Goal: Task Accomplishment & Management: Use online tool/utility

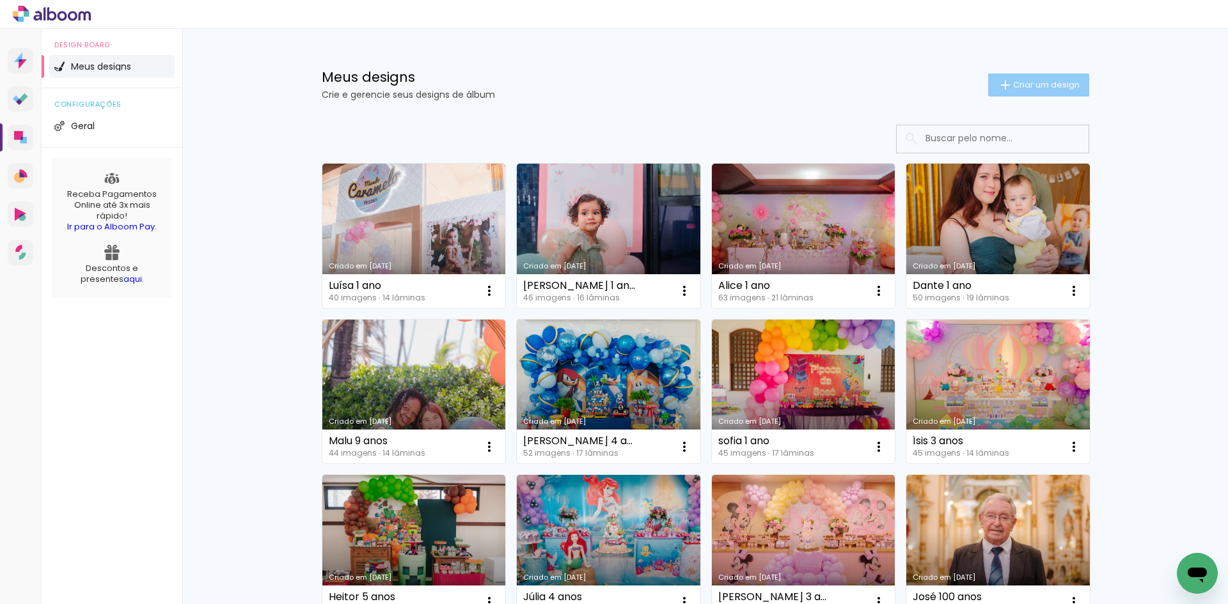
click at [1070, 81] on span "Criar um design" at bounding box center [1046, 85] width 67 height 8
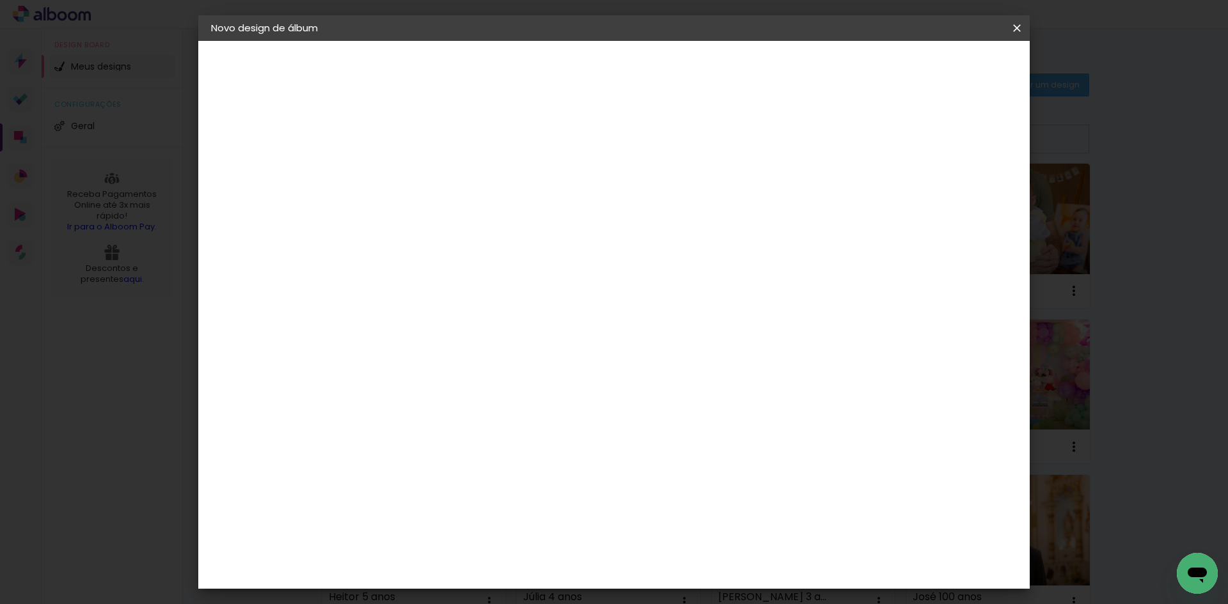
click at [420, 173] on input at bounding box center [420, 172] width 0 height 20
type input "Valentina 7"
type paper-input "Valentina 7"
click at [551, 75] on paper-button "Avançar" at bounding box center [520, 68] width 63 height 22
click at [517, 247] on input at bounding box center [452, 243] width 129 height 16
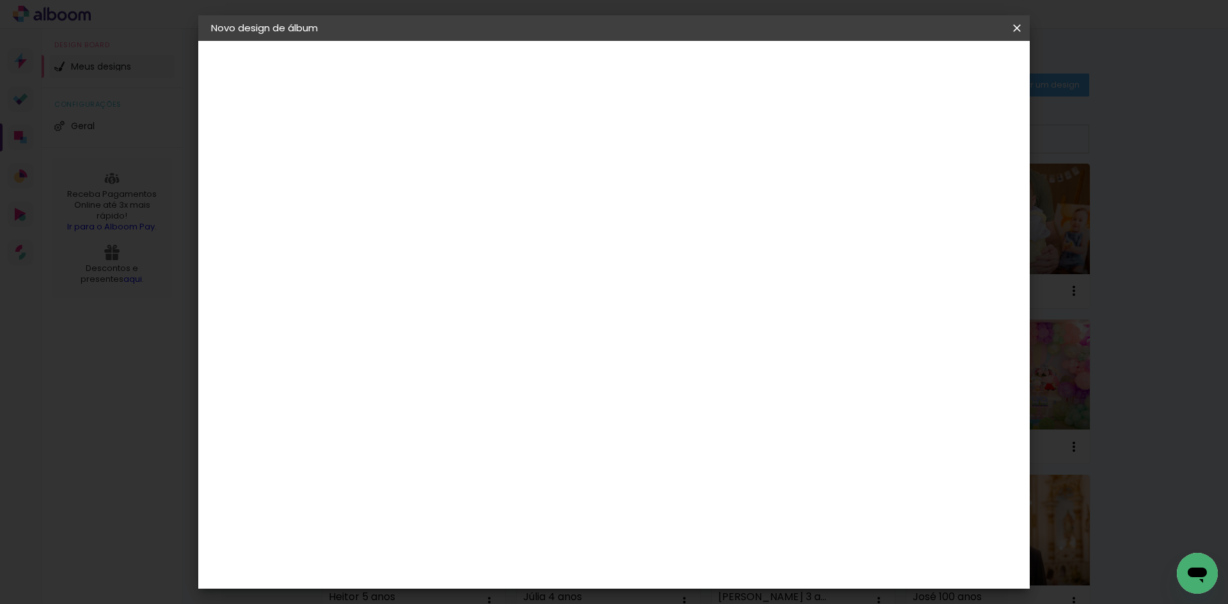
type input "lumi"
type paper-input "lumi"
click at [496, 302] on paper-item "Lumière Imagem" at bounding box center [440, 291] width 113 height 33
click at [0, 0] on slot "Avançar" at bounding box center [0, 0] width 0 height 0
click at [490, 226] on paper-input-container "Linha" at bounding box center [453, 223] width 74 height 33
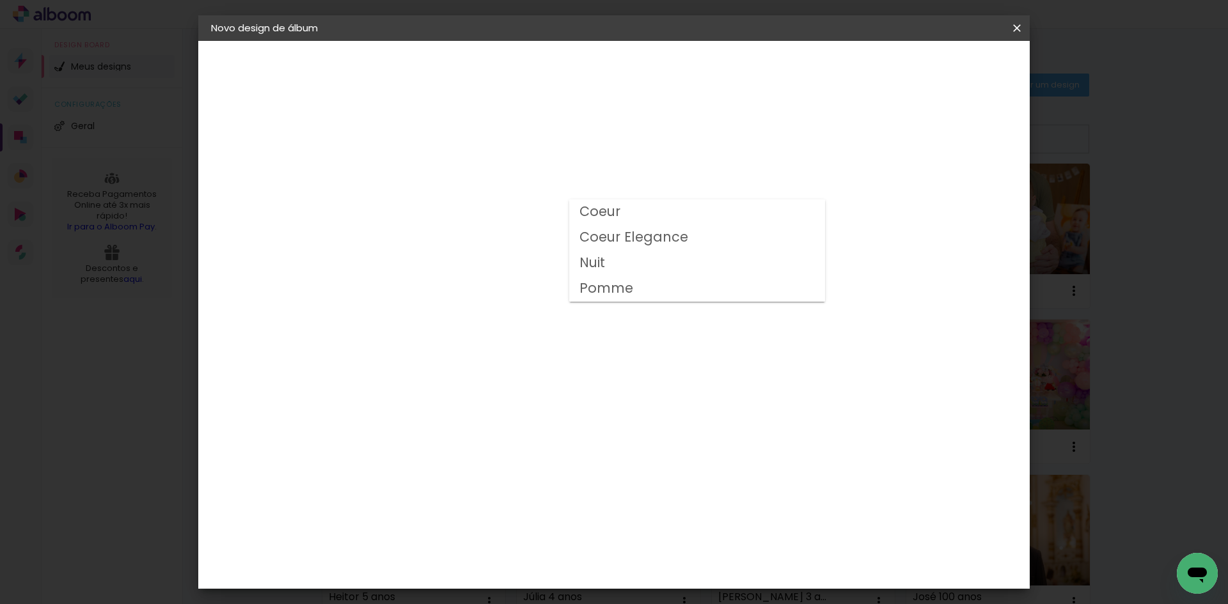
click at [609, 262] on paper-item "Nuit" at bounding box center [697, 264] width 256 height 26
type input "Nuit"
click at [0, 0] on slot "Avançar" at bounding box center [0, 0] width 0 height 0
click at [0, 0] on slot "Mostrar sangria" at bounding box center [0, 0] width 0 height 0
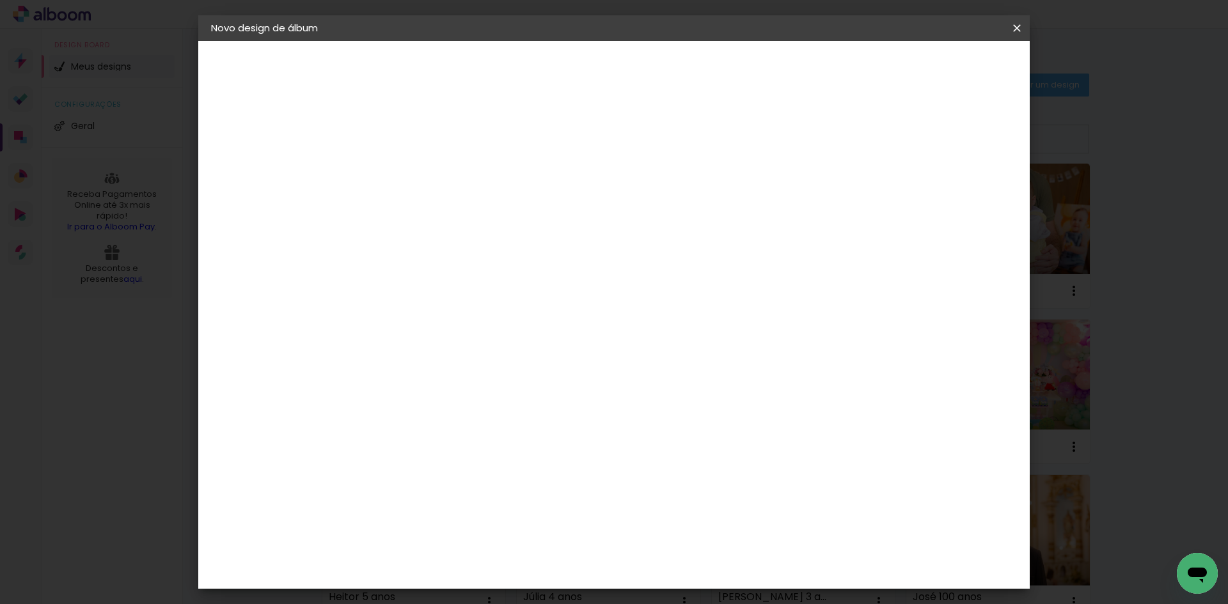
type paper-checkbox "on"
click at [950, 77] on paper-button "Iniciar design" at bounding box center [908, 68] width 84 height 22
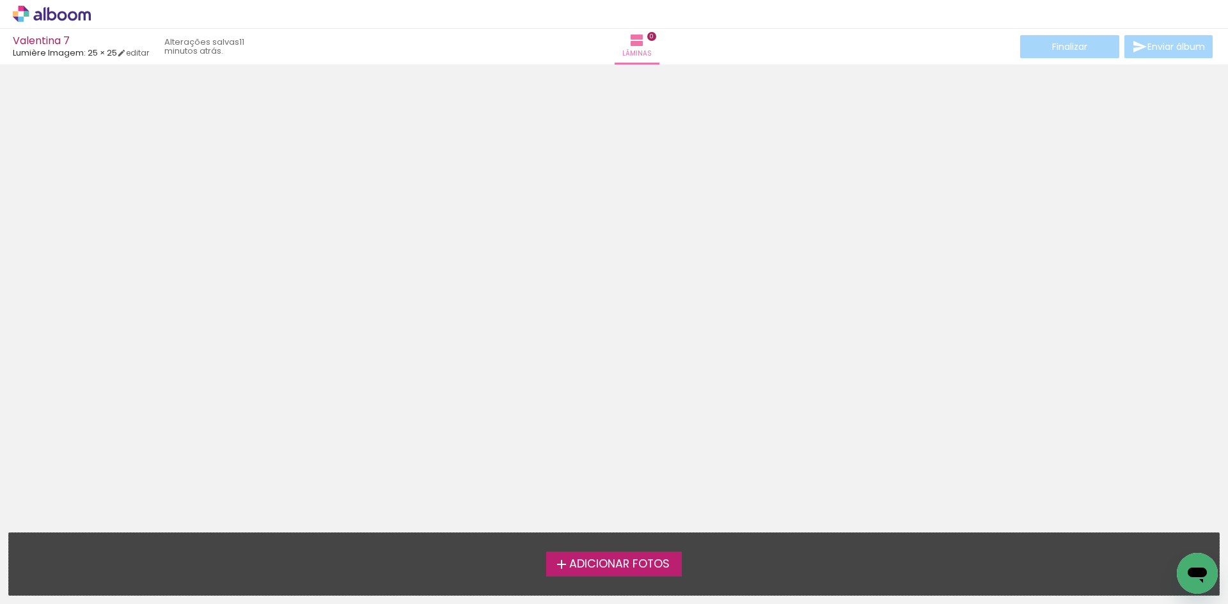
click at [626, 561] on span "Adicionar Fotos" at bounding box center [619, 565] width 100 height 12
click at [0, 0] on input "file" at bounding box center [0, 0] width 0 height 0
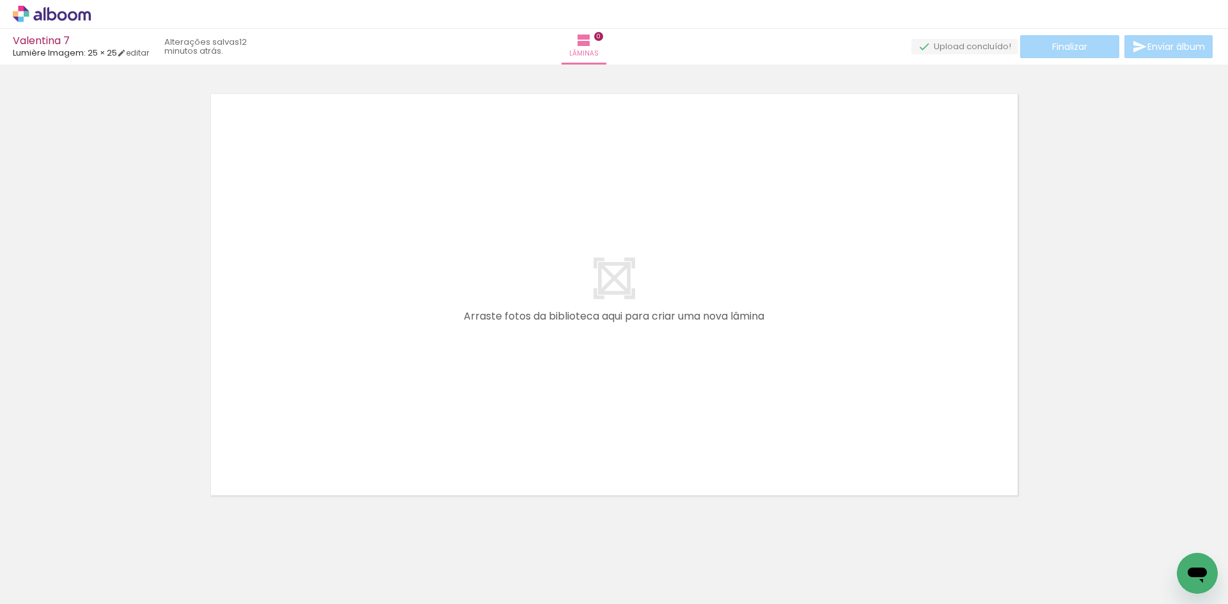
scroll to position [17, 0]
click at [999, 48] on iron-icon at bounding box center [1003, 46] width 15 height 15
click at [47, 588] on span "Adicionar Fotos" at bounding box center [45, 587] width 38 height 14
click at [0, 0] on input "file" at bounding box center [0, 0] width 0 height 0
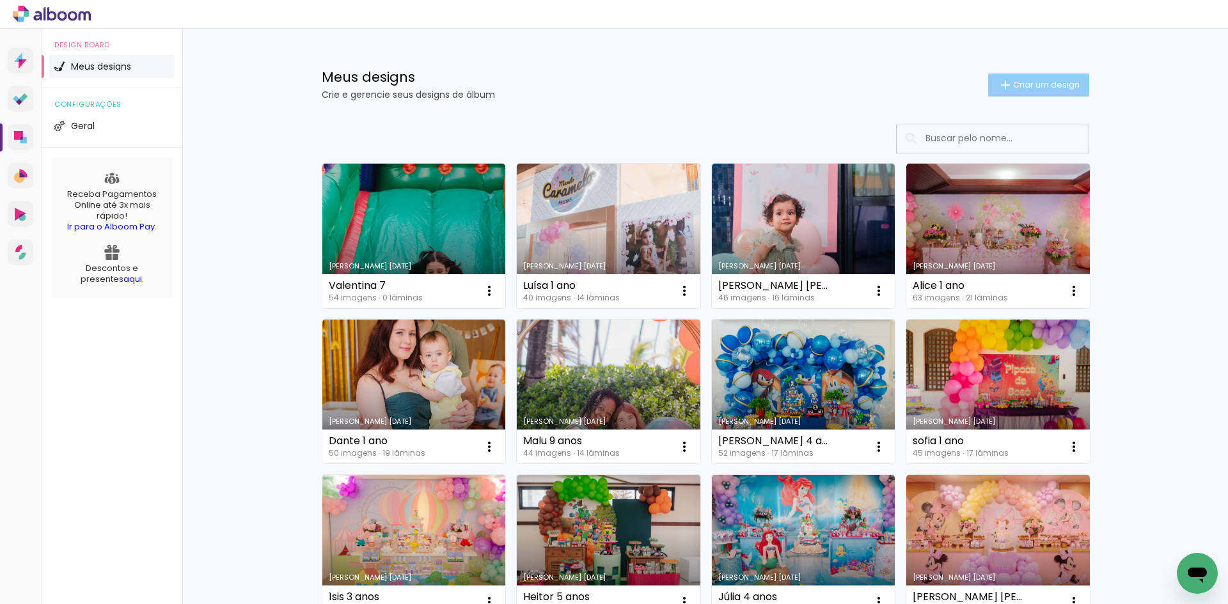
click at [1014, 86] on span "Criar um design" at bounding box center [1046, 85] width 67 height 8
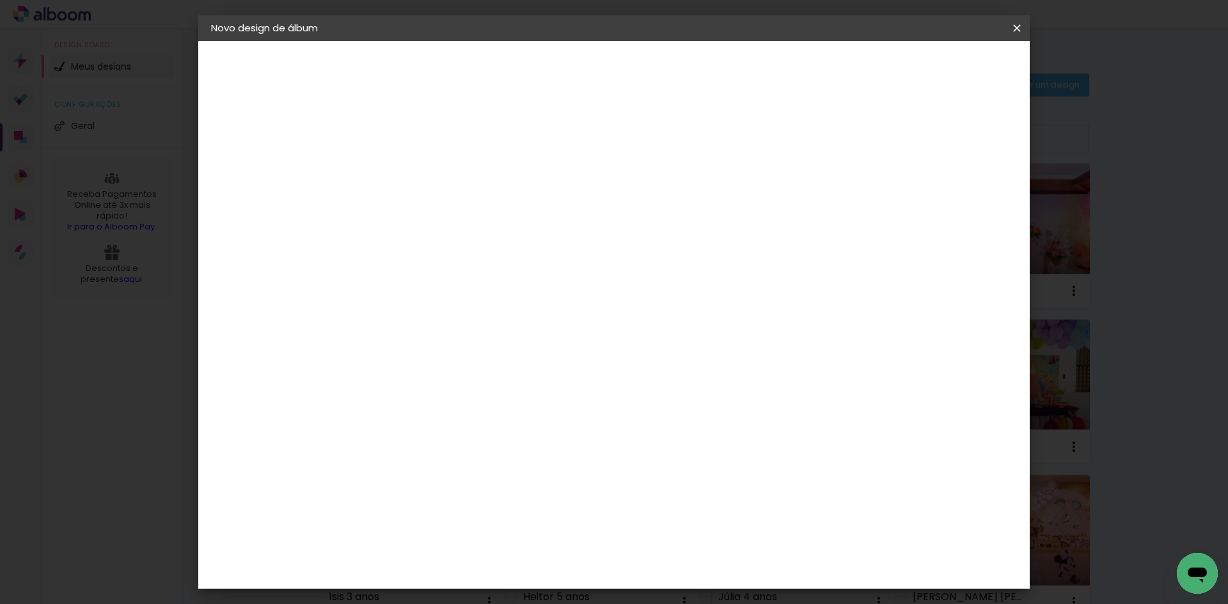
click at [420, 182] on div at bounding box center [420, 182] width 0 height 1
type input "[PERSON_NAME] 1 ano"
type paper-input "[PERSON_NAME] 1 ano"
click at [551, 76] on paper-button "Avançar" at bounding box center [520, 68] width 63 height 22
click at [461, 239] on input at bounding box center [452, 243] width 129 height 16
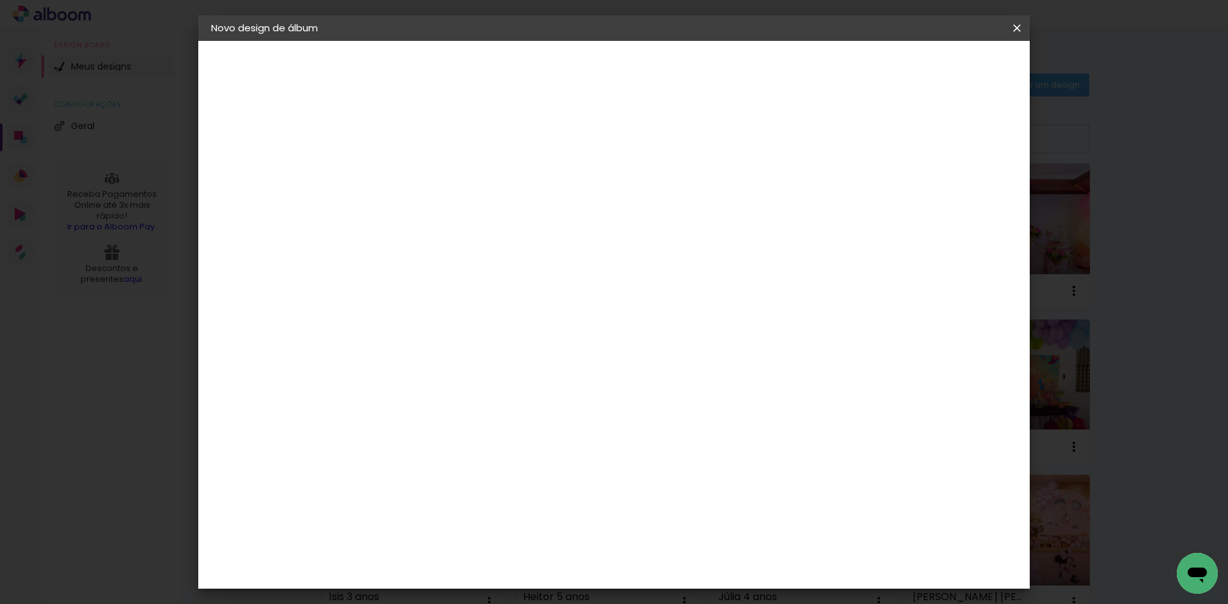
type input "lum"
type paper-input "lum"
click at [454, 295] on div "Lumière Imagem" at bounding box center [433, 291] width 42 height 20
click at [0, 0] on slot "Avançar" at bounding box center [0, 0] width 0 height 0
click at [470, 213] on input "text" at bounding box center [445, 223] width 50 height 20
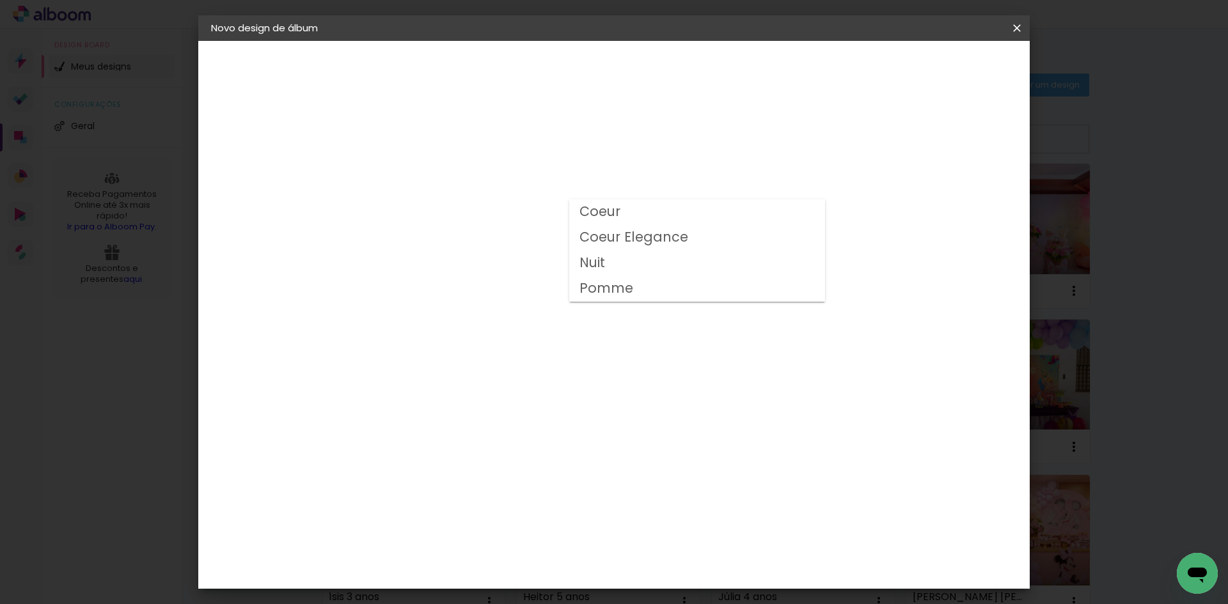
click at [652, 269] on paper-item "Nuit" at bounding box center [697, 264] width 256 height 26
type input "Nuit"
click at [0, 0] on slot "Avançar" at bounding box center [0, 0] width 0 height 0
click at [0, 0] on slot "Mostrar sangria" at bounding box center [0, 0] width 0 height 0
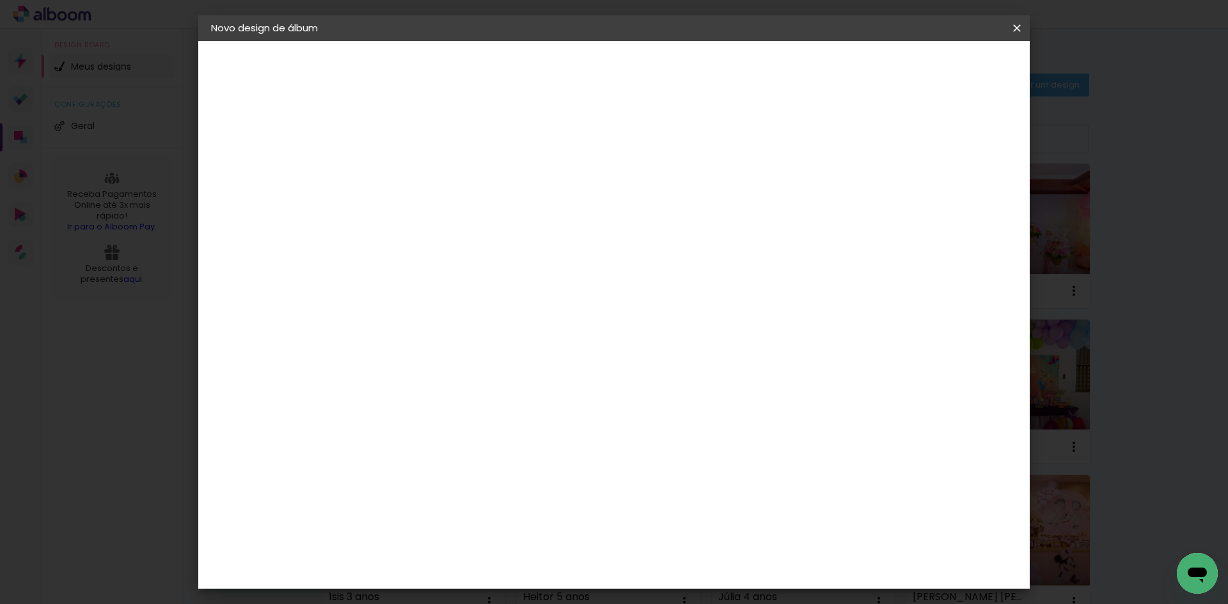
type paper-checkbox "on"
click at [950, 78] on paper-button "Iniciar design" at bounding box center [908, 68] width 84 height 22
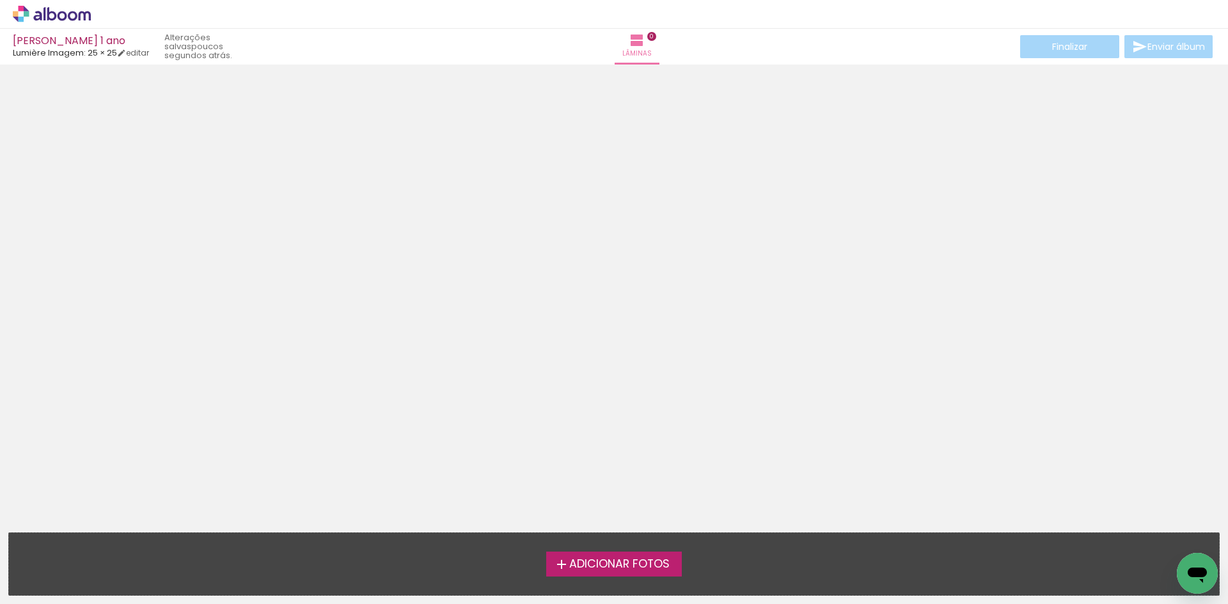
click at [629, 575] on label "Adicionar Fotos" at bounding box center [614, 564] width 136 height 24
click at [0, 0] on input "file" at bounding box center [0, 0] width 0 height 0
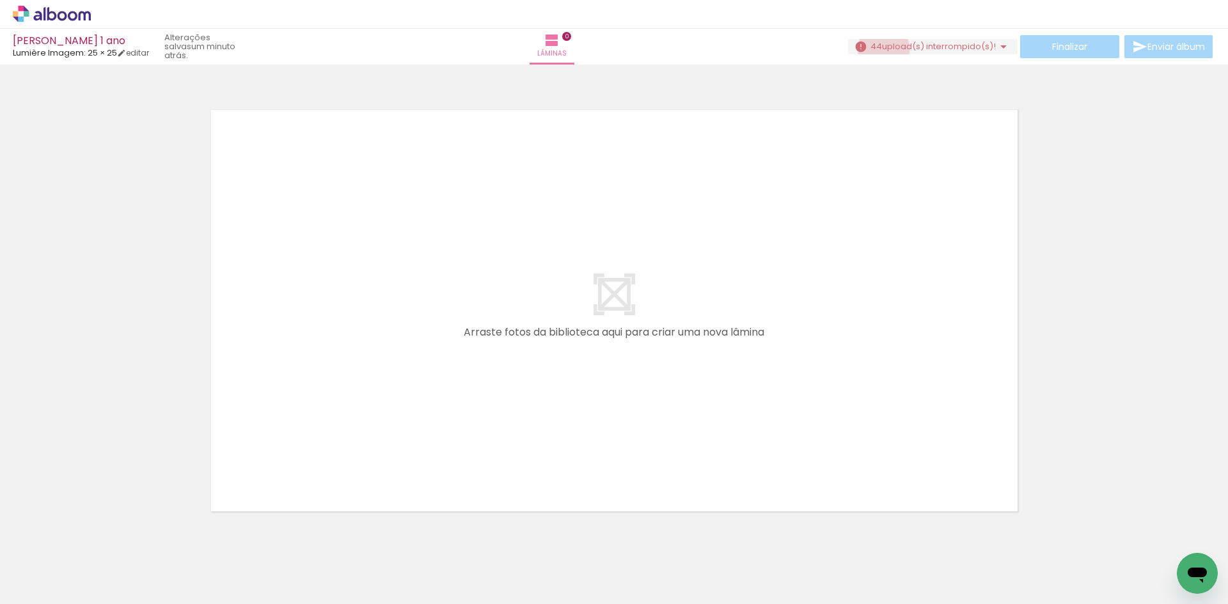
click at [882, 49] on span "upload(s) interrompido(s)!" at bounding box center [939, 46] width 114 height 12
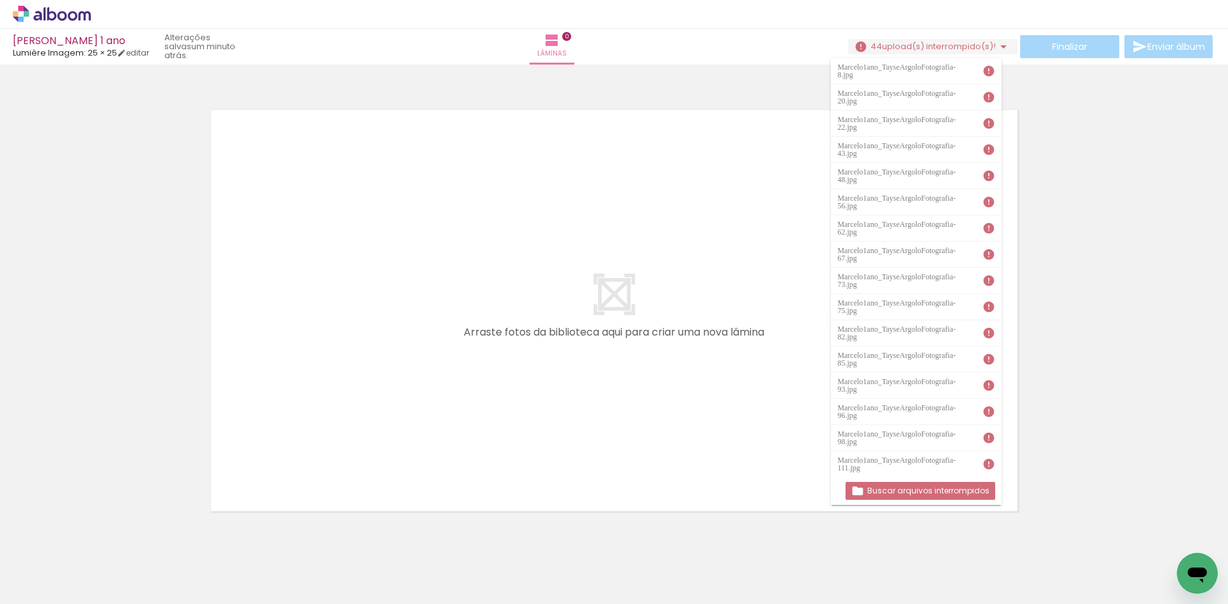
click at [936, 498] on paper-button "Buscar arquivos interrompidos" at bounding box center [920, 491] width 150 height 18
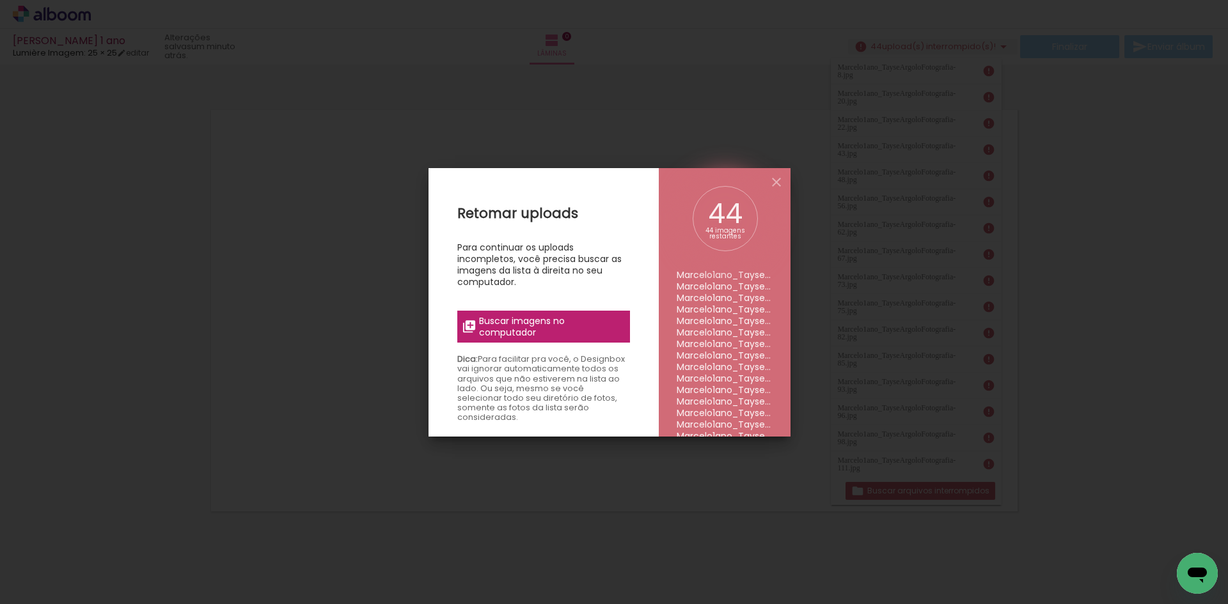
click at [518, 318] on span "Buscar imagens no computador" at bounding box center [550, 326] width 143 height 23
click at [0, 0] on input "file" at bounding box center [0, 0] width 0 height 0
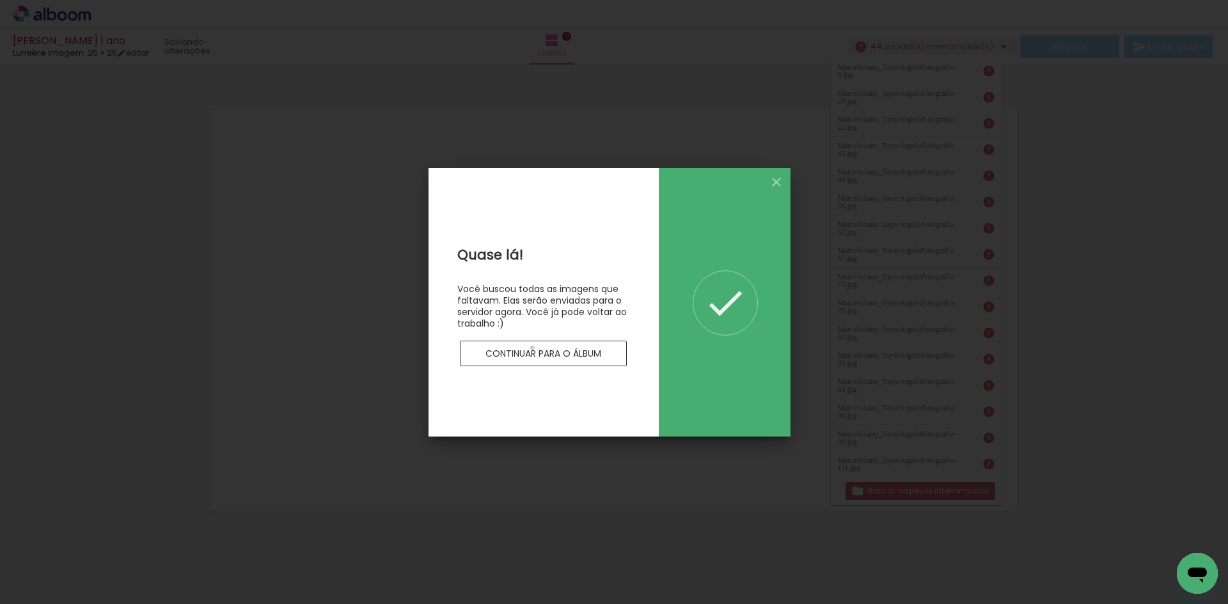
click at [0, 0] on slot "Continuar para o álbum" at bounding box center [0, 0] width 0 height 0
